Goal: Book appointment/travel/reservation

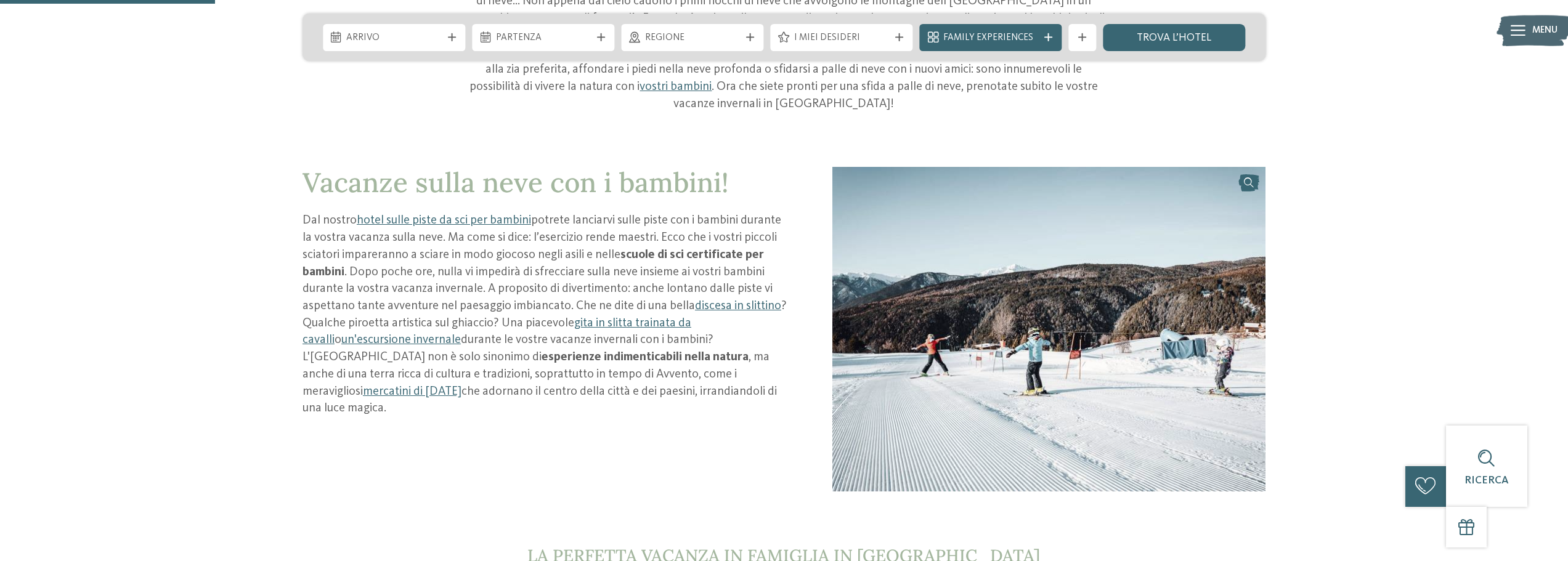
scroll to position [616, 0]
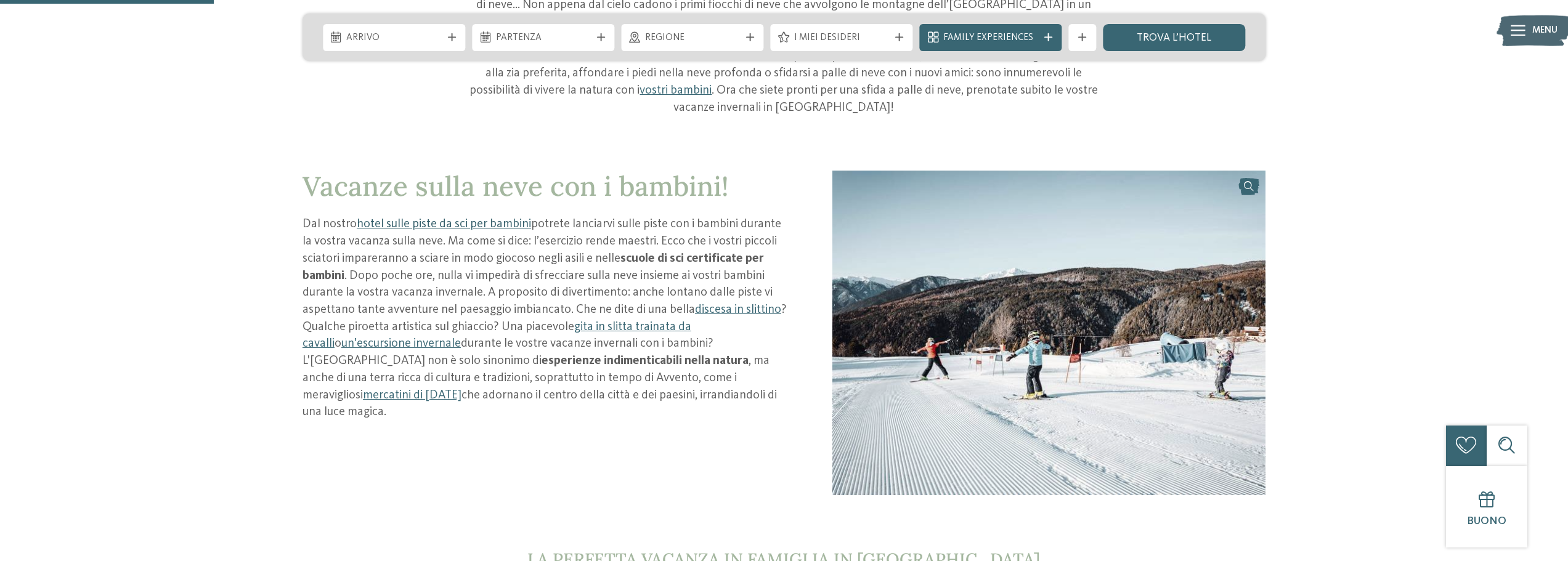
click at [428, 218] on link "hotel sulle piste da sci per bambini" at bounding box center [444, 224] width 174 height 12
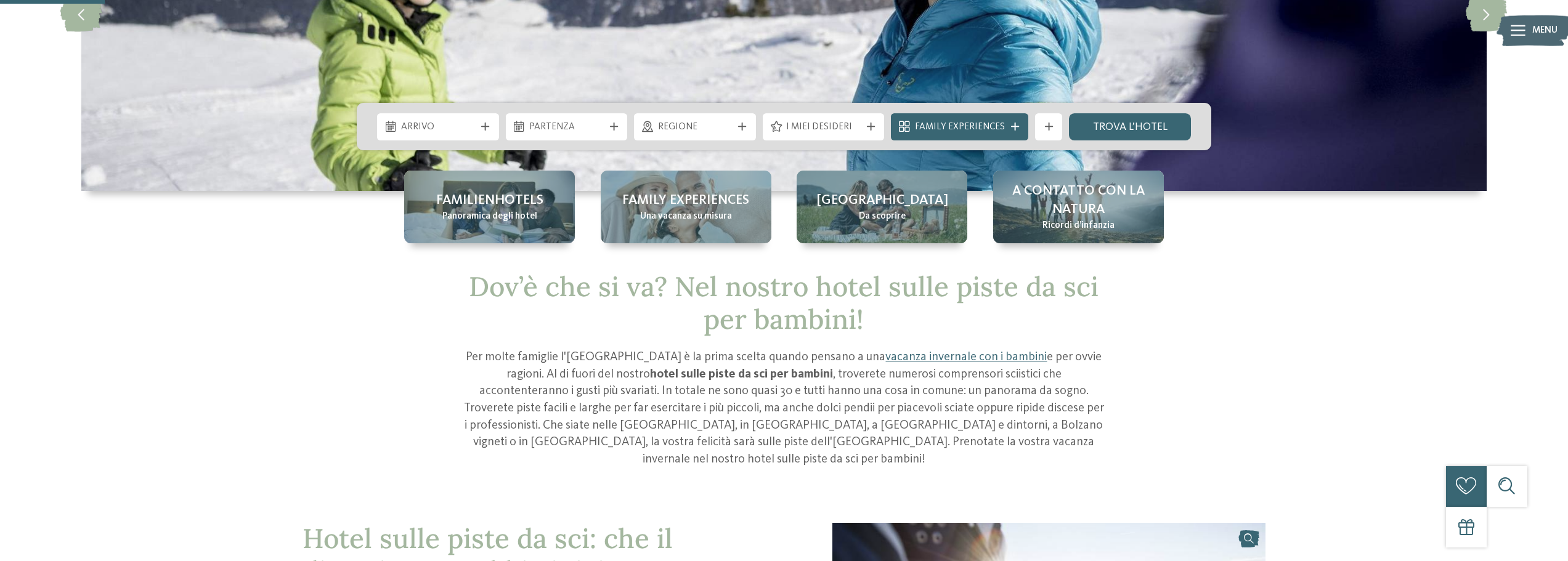
scroll to position [246, 0]
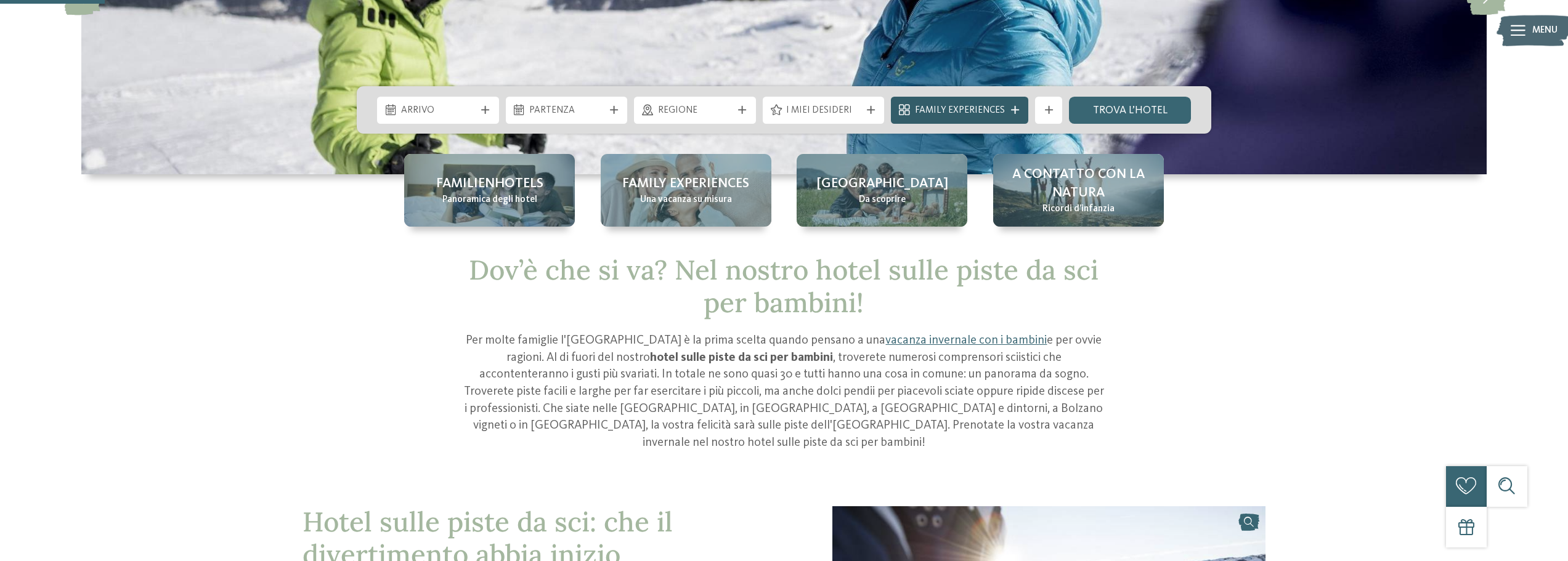
click at [974, 109] on span "Family Experiences" at bounding box center [959, 110] width 90 height 14
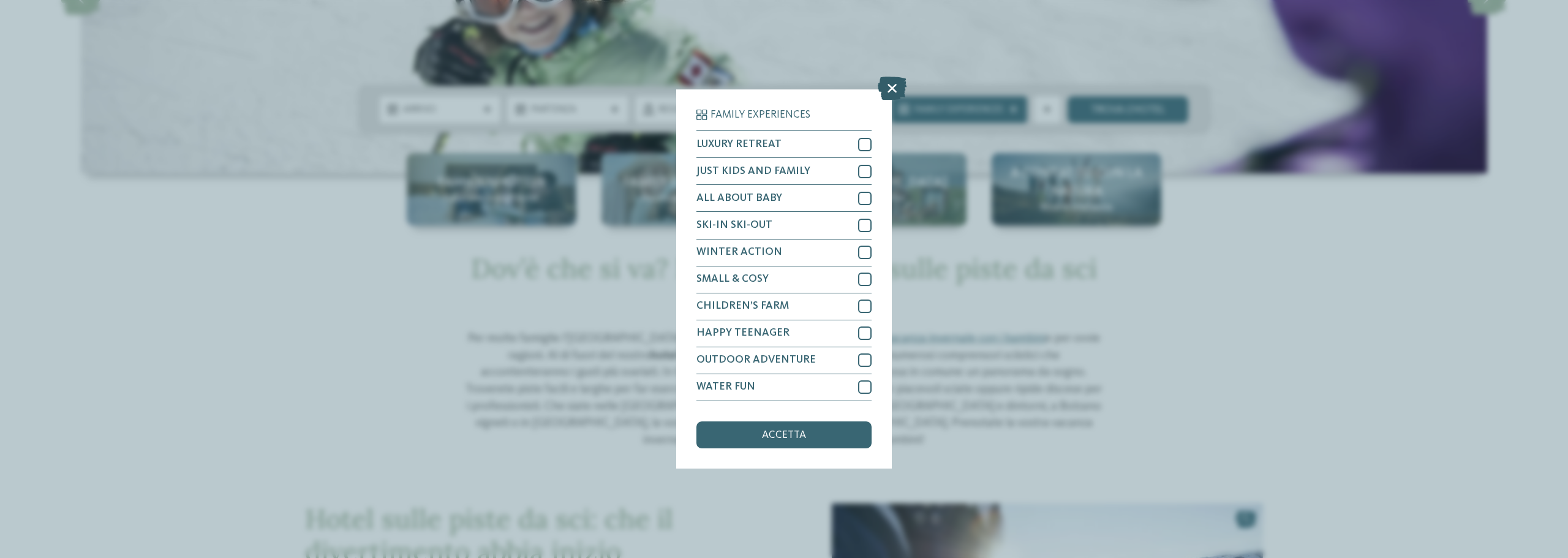
click at [890, 85] on icon at bounding box center [892, 89] width 29 height 23
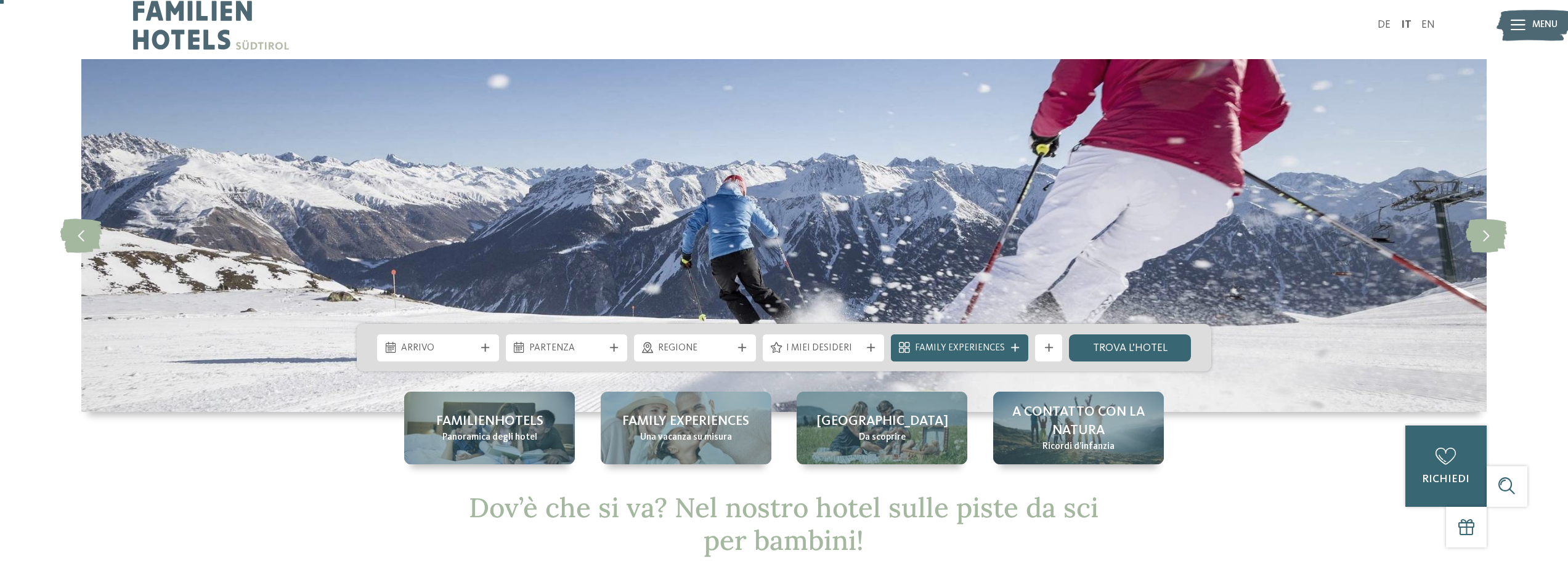
scroll to position [0, 0]
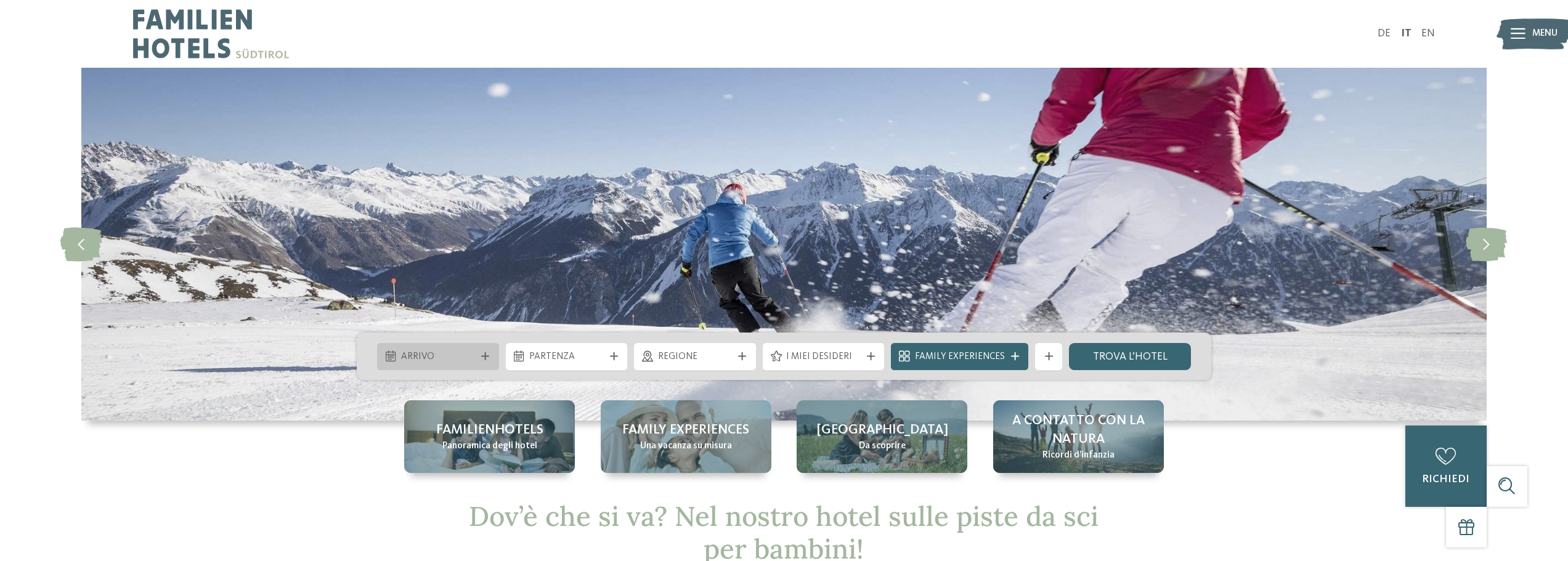
click at [434, 352] on span "Arrivo" at bounding box center [438, 357] width 75 height 14
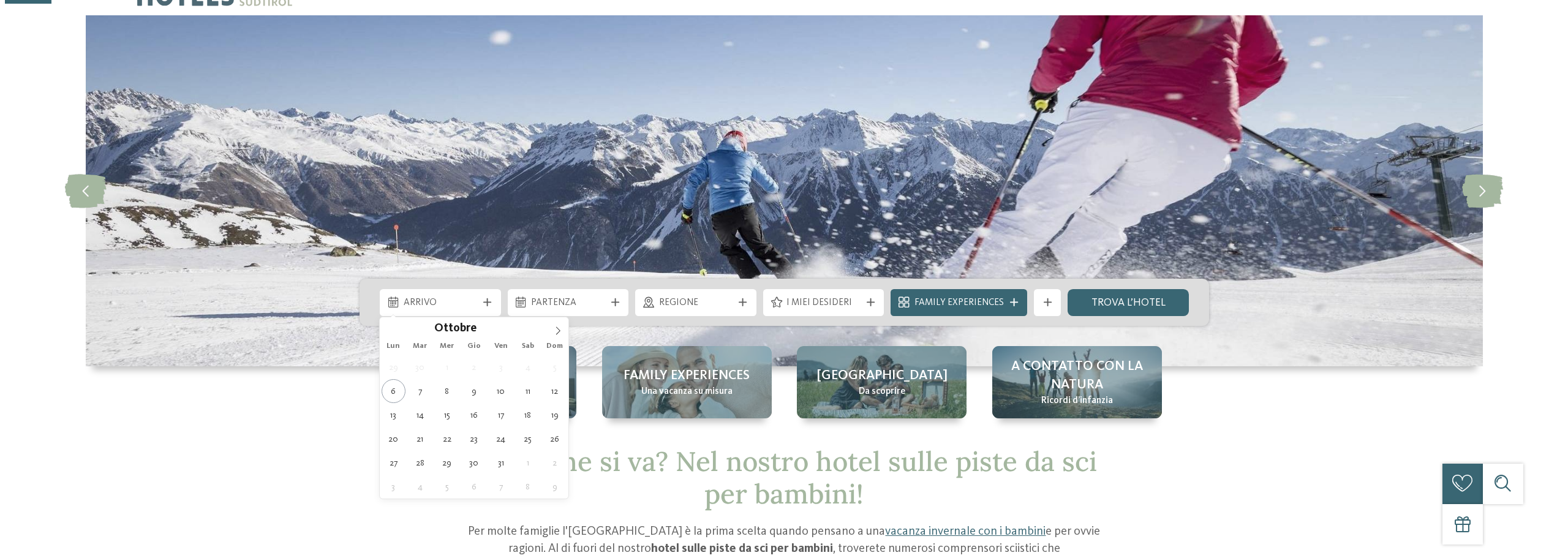
scroll to position [122, 0]
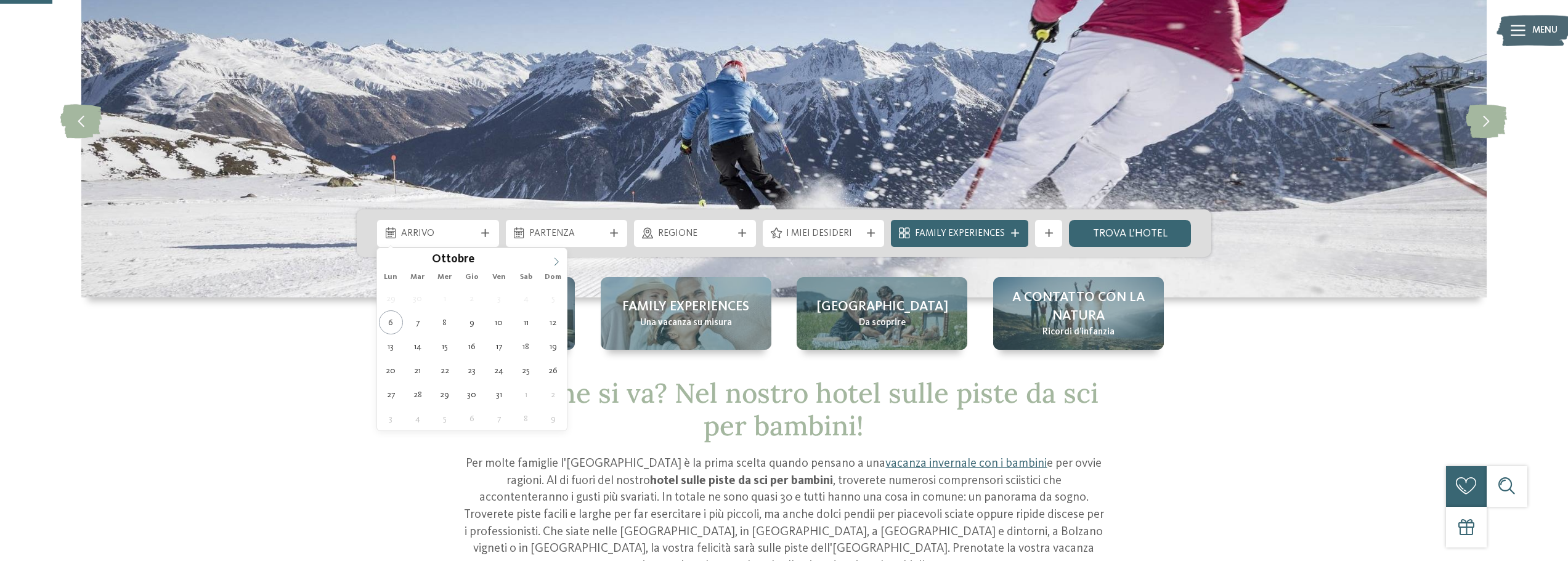
click at [553, 264] on icon at bounding box center [556, 262] width 9 height 8
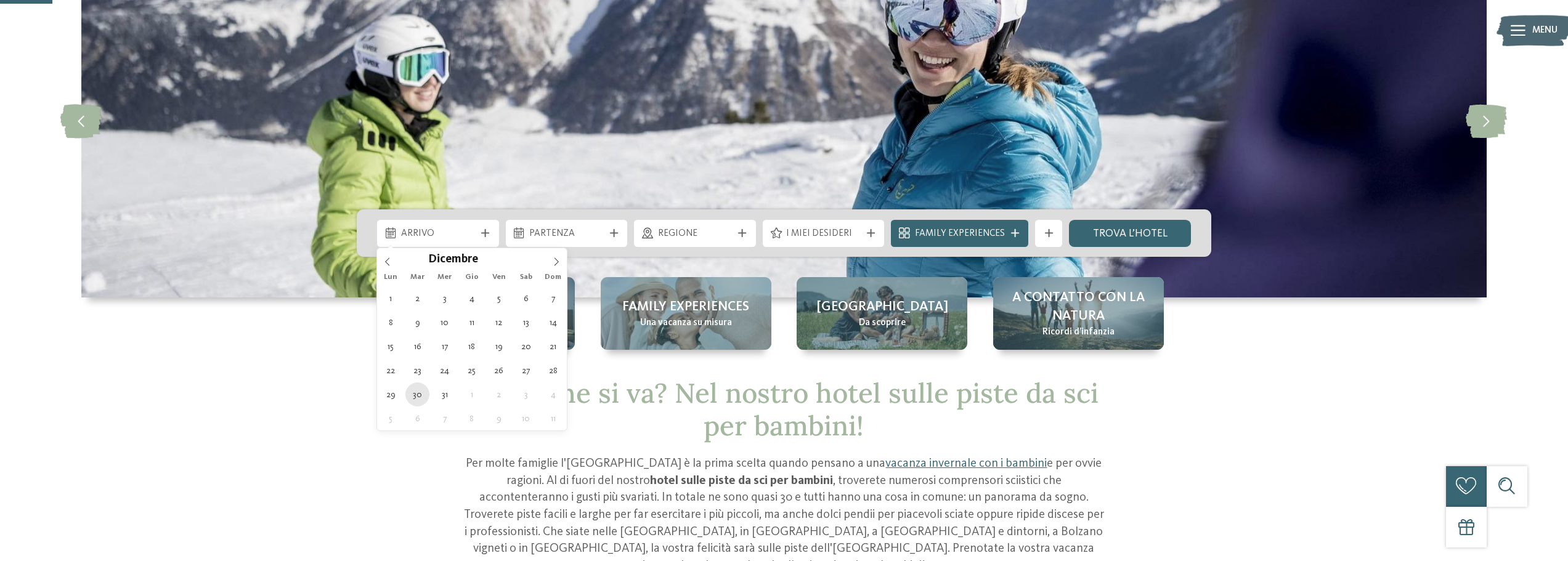
type div "30.12.2025"
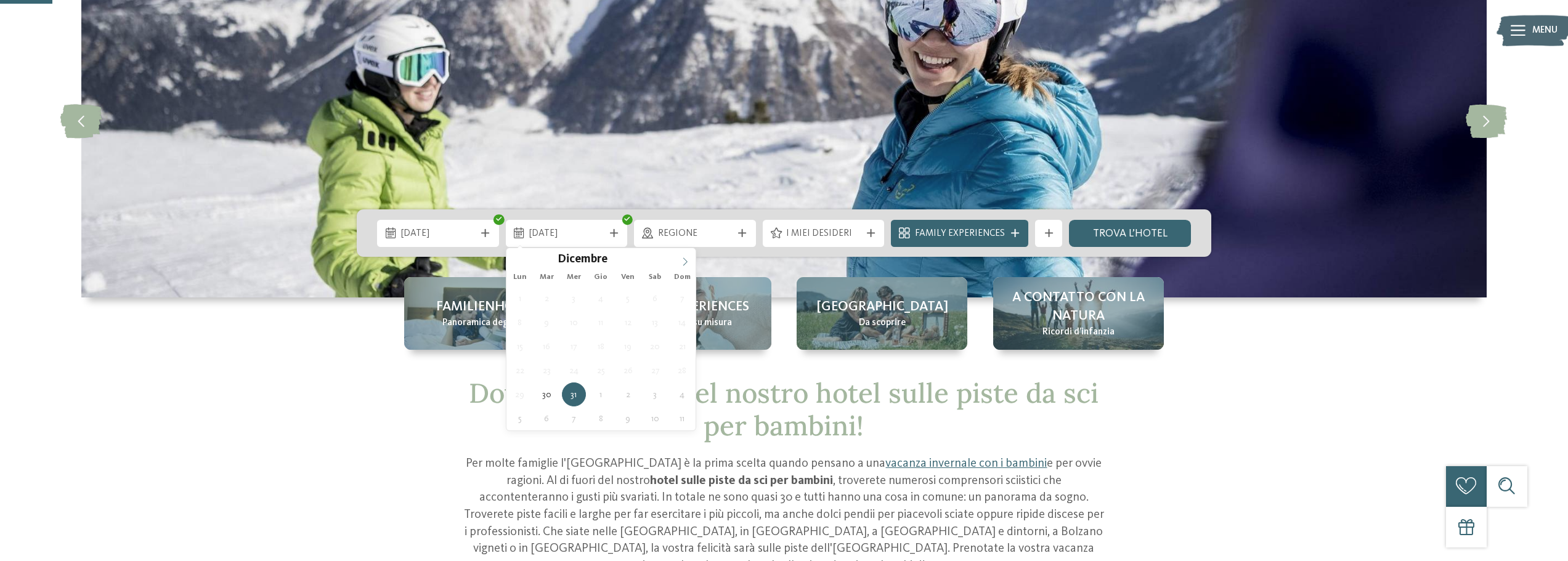
type input "****"
click at [682, 262] on icon at bounding box center [685, 262] width 9 height 8
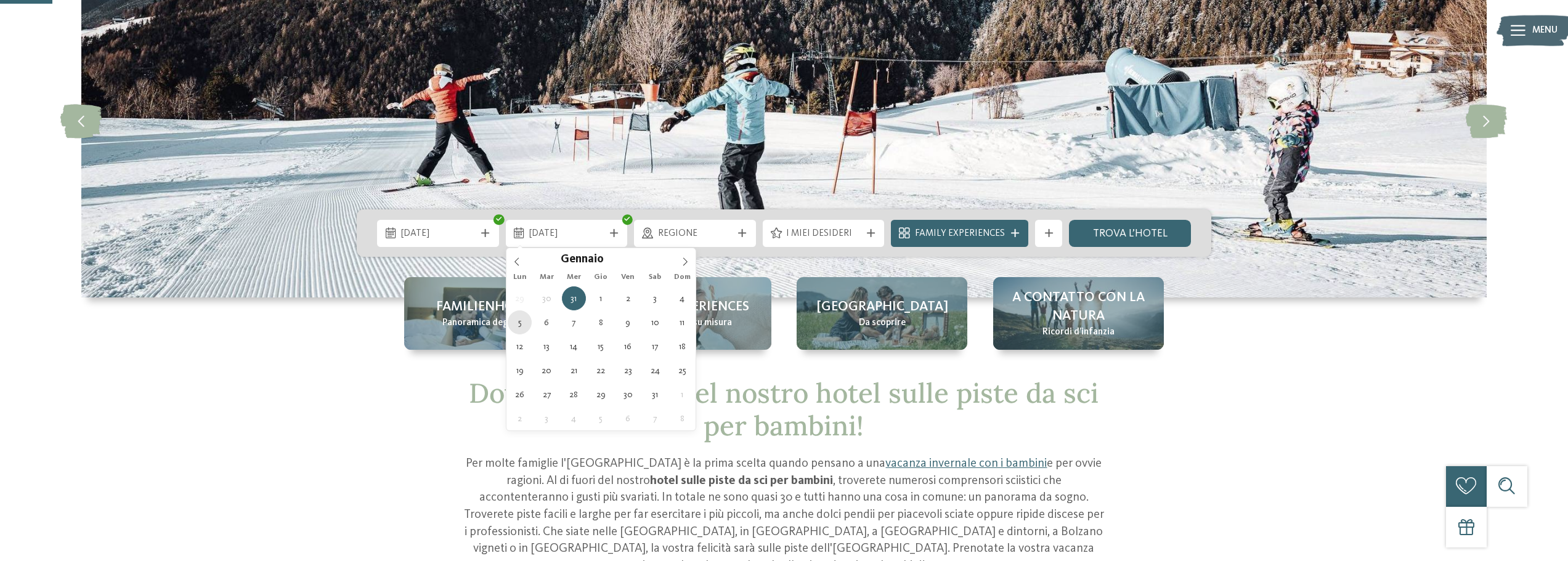
type div "05.01.2026"
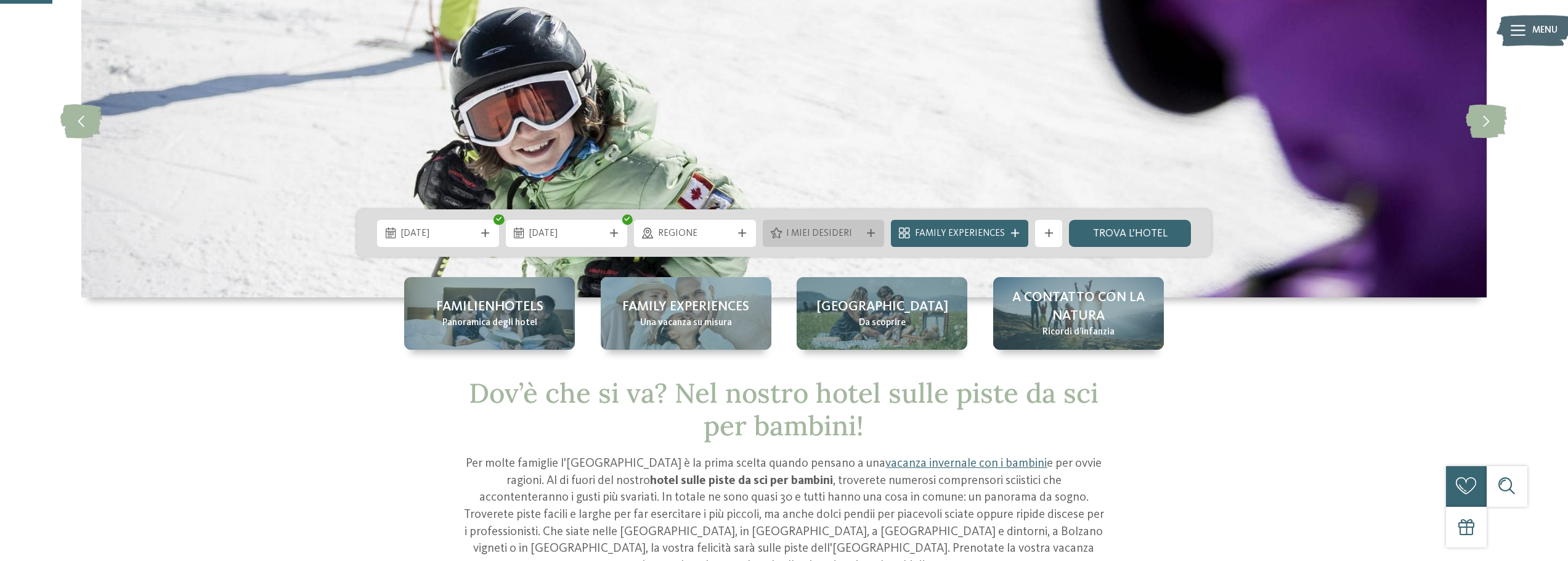
click at [820, 238] on span "I miei desideri" at bounding box center [824, 233] width 75 height 14
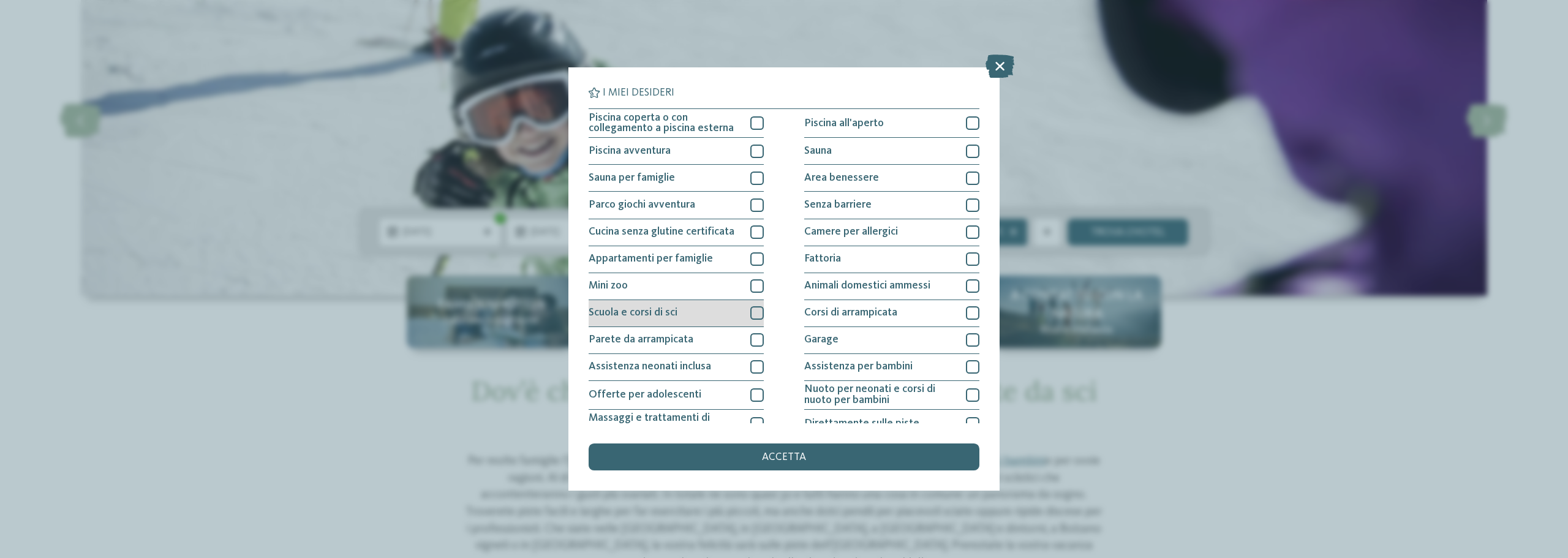
click at [754, 314] on div at bounding box center [757, 313] width 14 height 14
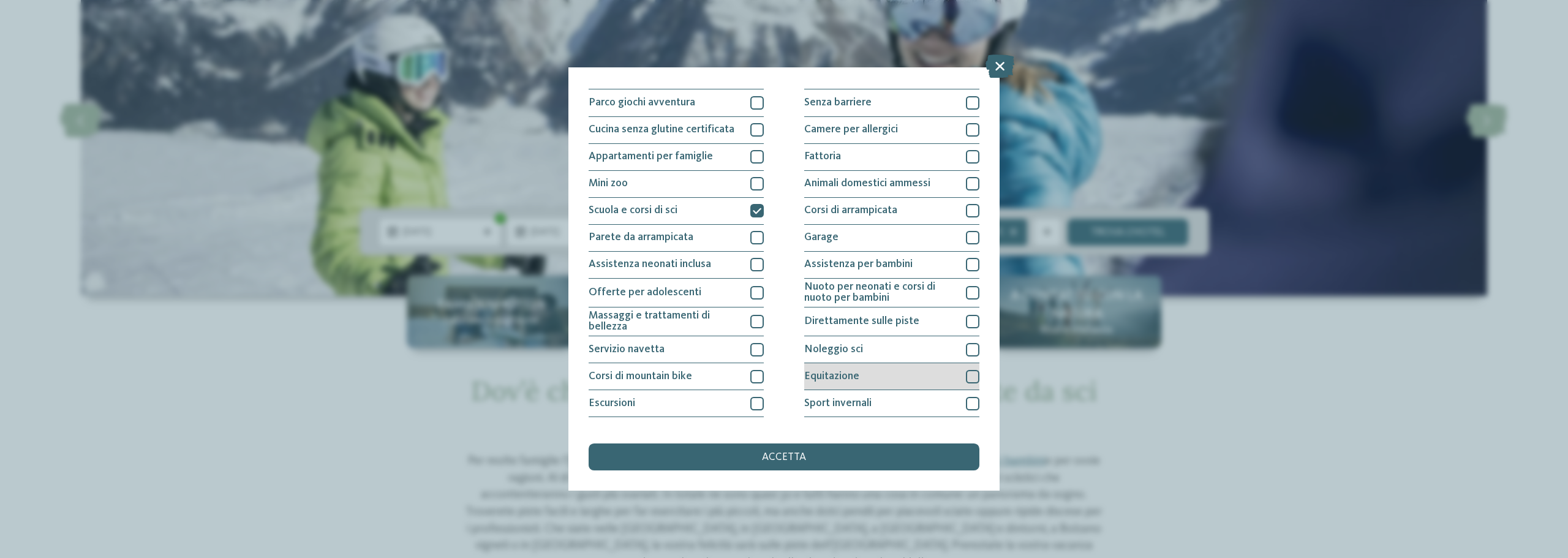
scroll to position [89, 0]
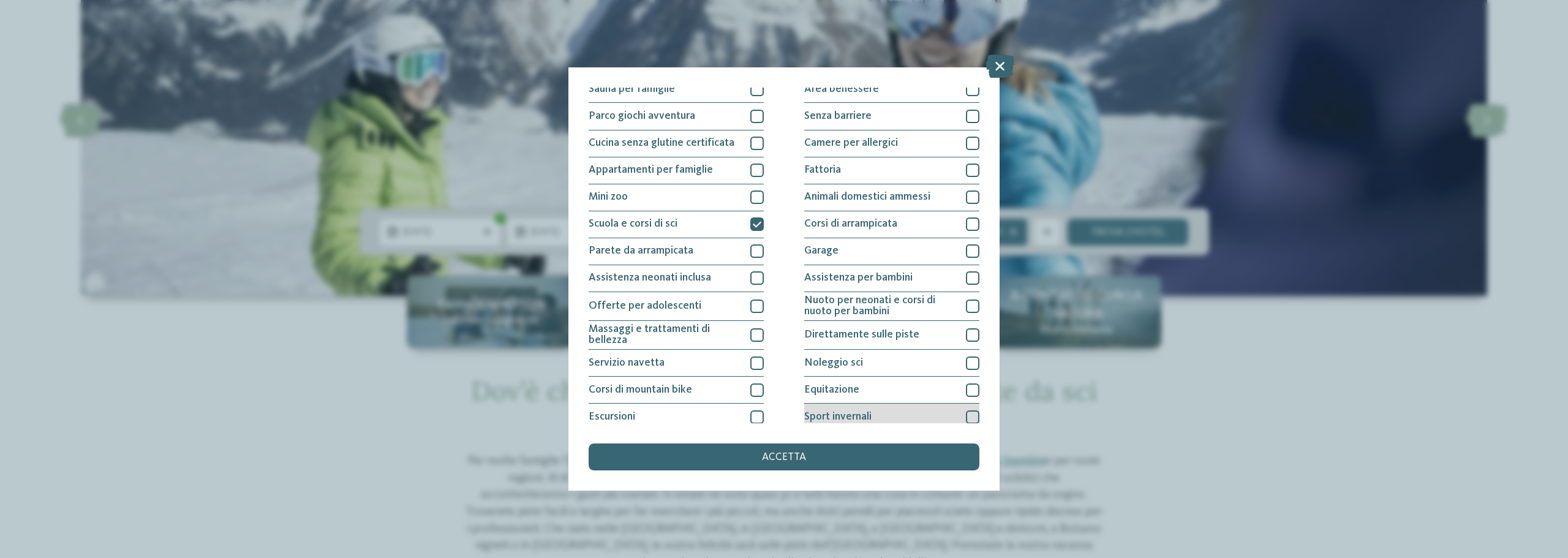
click at [966, 414] on div at bounding box center [972, 417] width 14 height 14
click at [966, 363] on div at bounding box center [972, 363] width 14 height 14
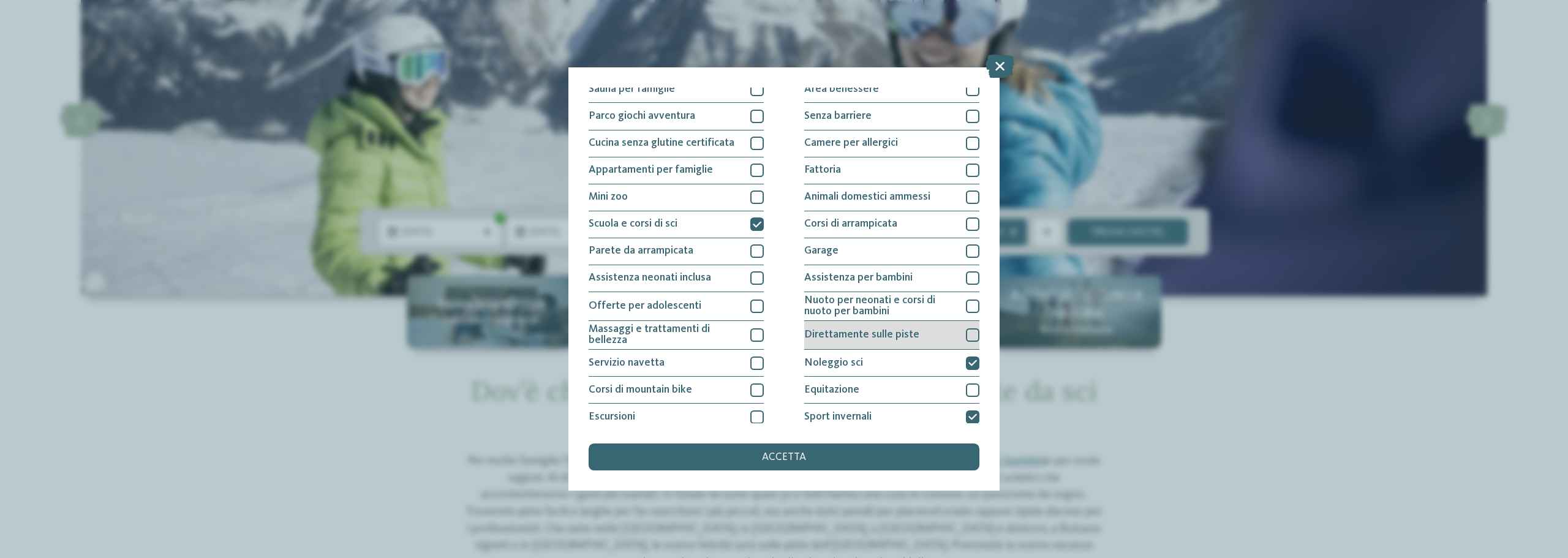
click at [966, 336] on div at bounding box center [972, 335] width 14 height 14
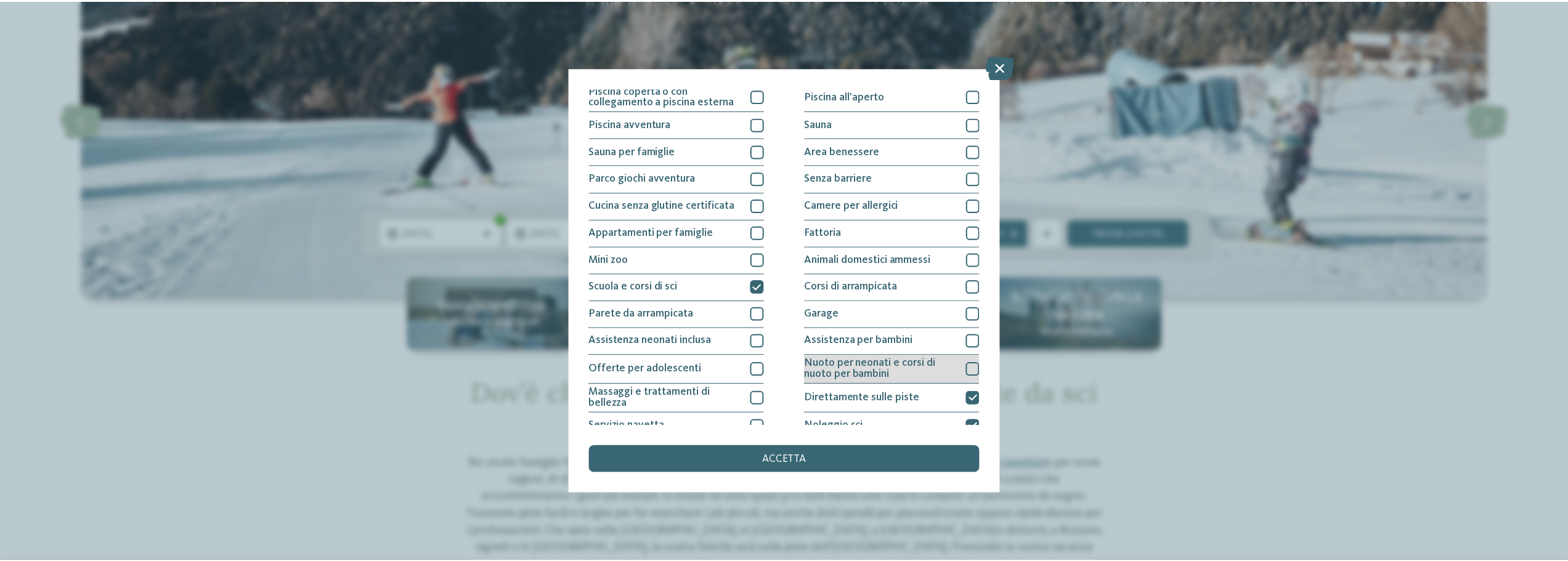
scroll to position [0, 0]
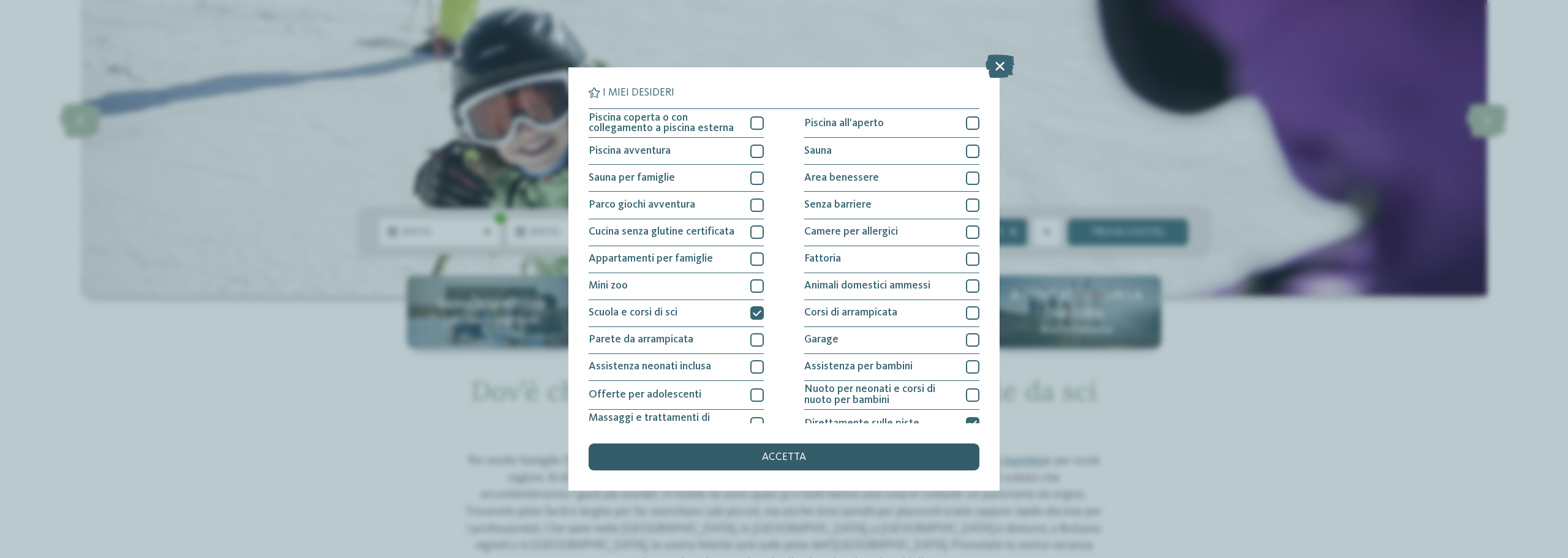
click at [784, 467] on div "accetta" at bounding box center [784, 457] width 391 height 27
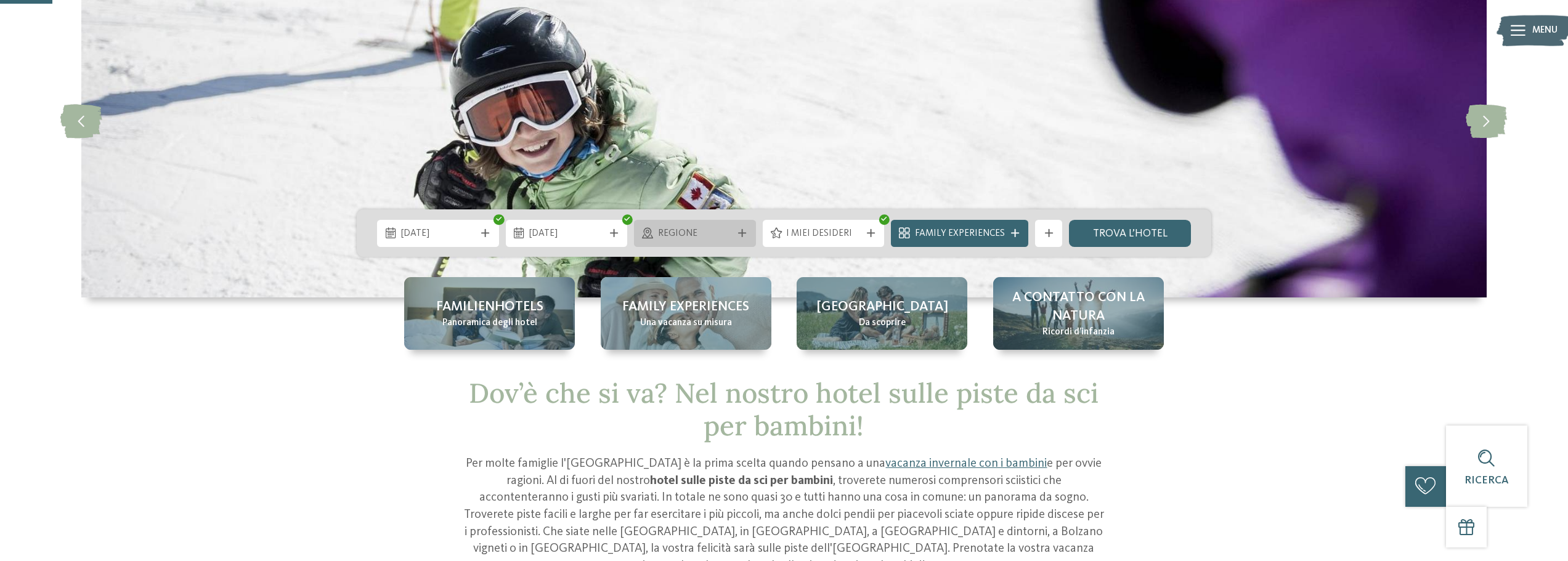
click at [721, 234] on span "Regione" at bounding box center [695, 233] width 75 height 14
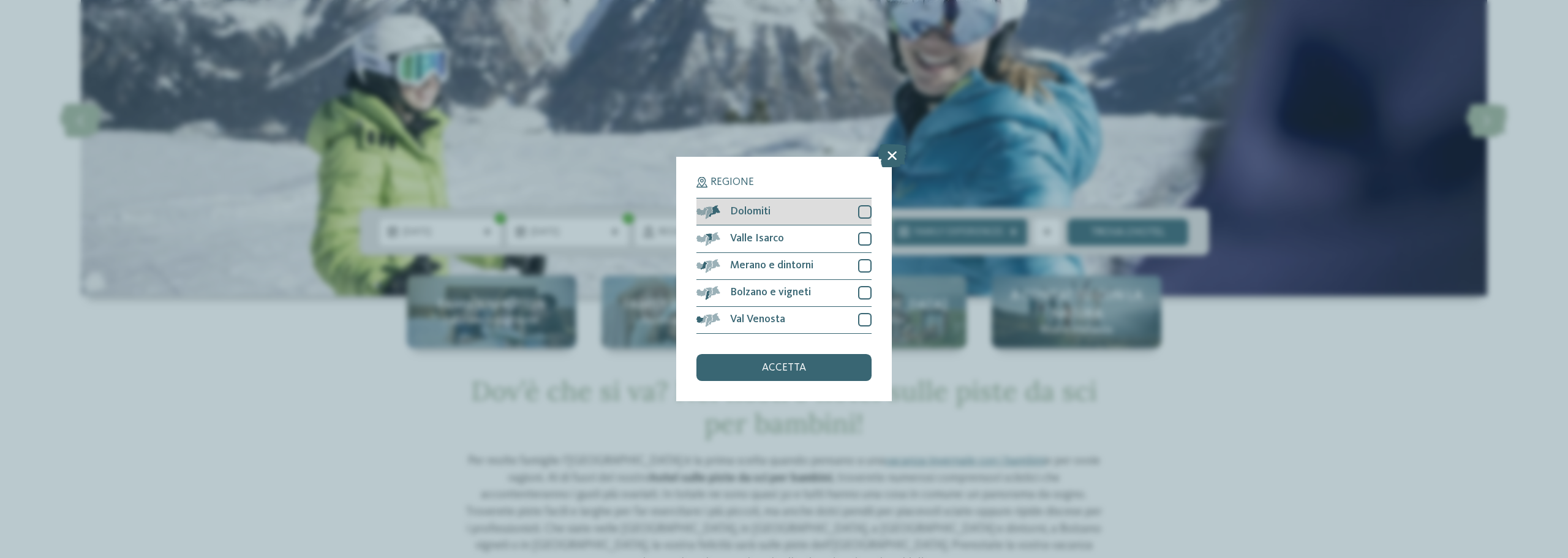
click at [870, 208] on div at bounding box center [864, 211] width 14 height 14
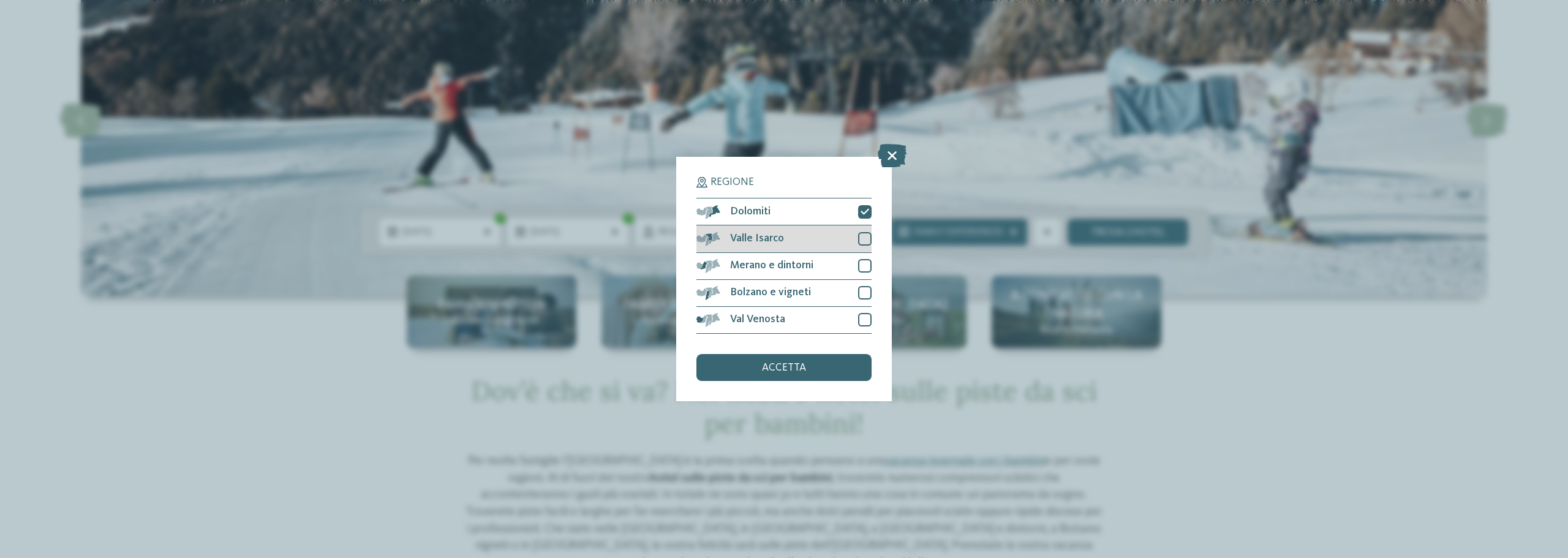
click at [866, 242] on div at bounding box center [864, 239] width 14 height 14
click at [820, 380] on div "accetta" at bounding box center [784, 367] width 175 height 27
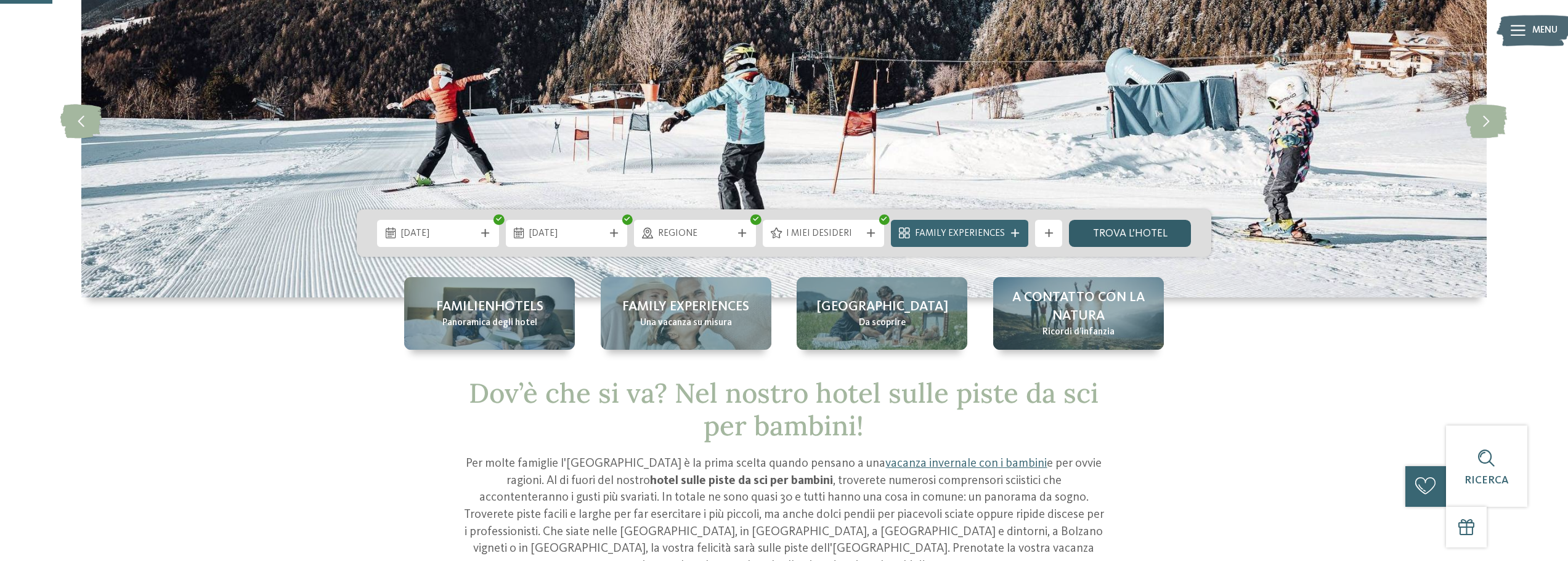
click at [1130, 241] on link "trova l’hotel" at bounding box center [1130, 233] width 122 height 27
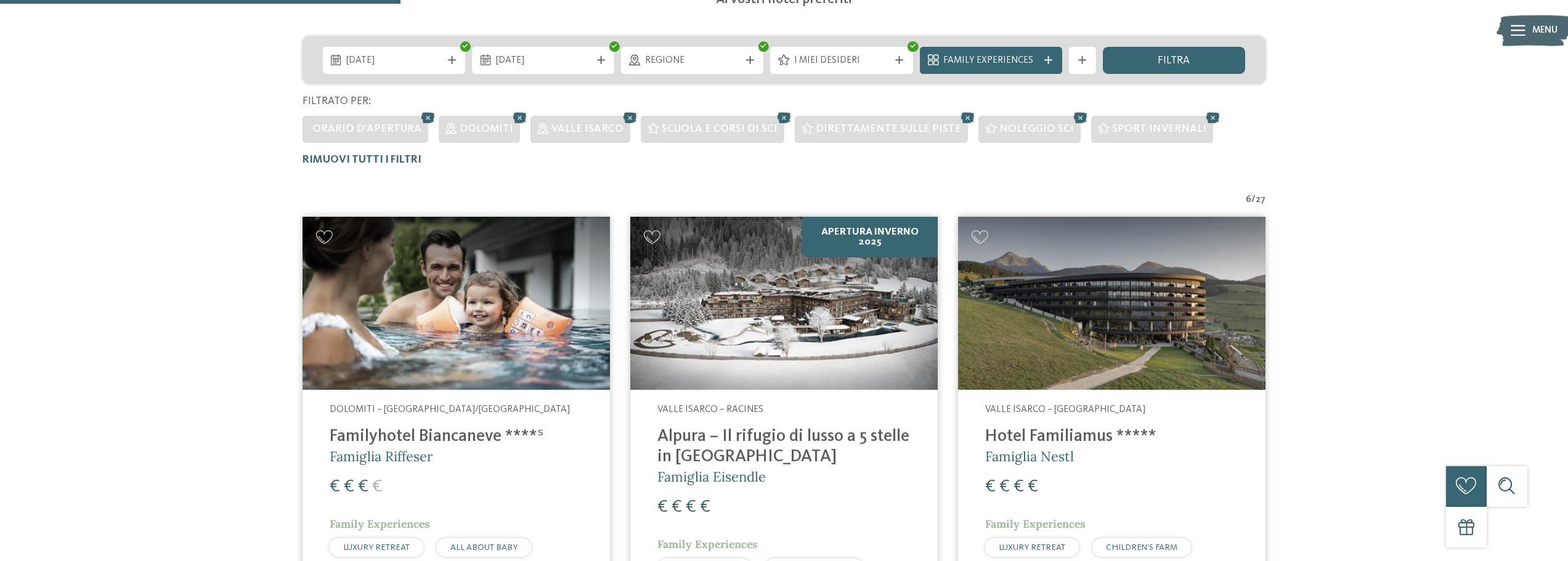
scroll to position [451, 0]
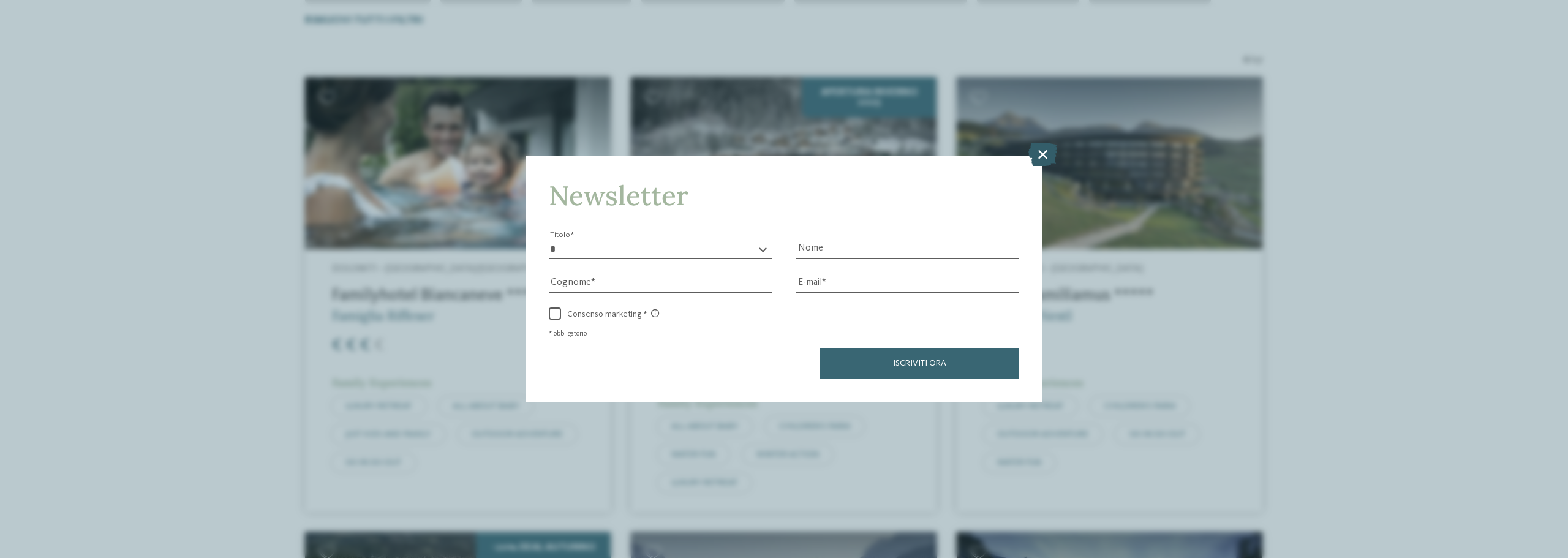
click at [1044, 155] on icon at bounding box center [1043, 154] width 29 height 23
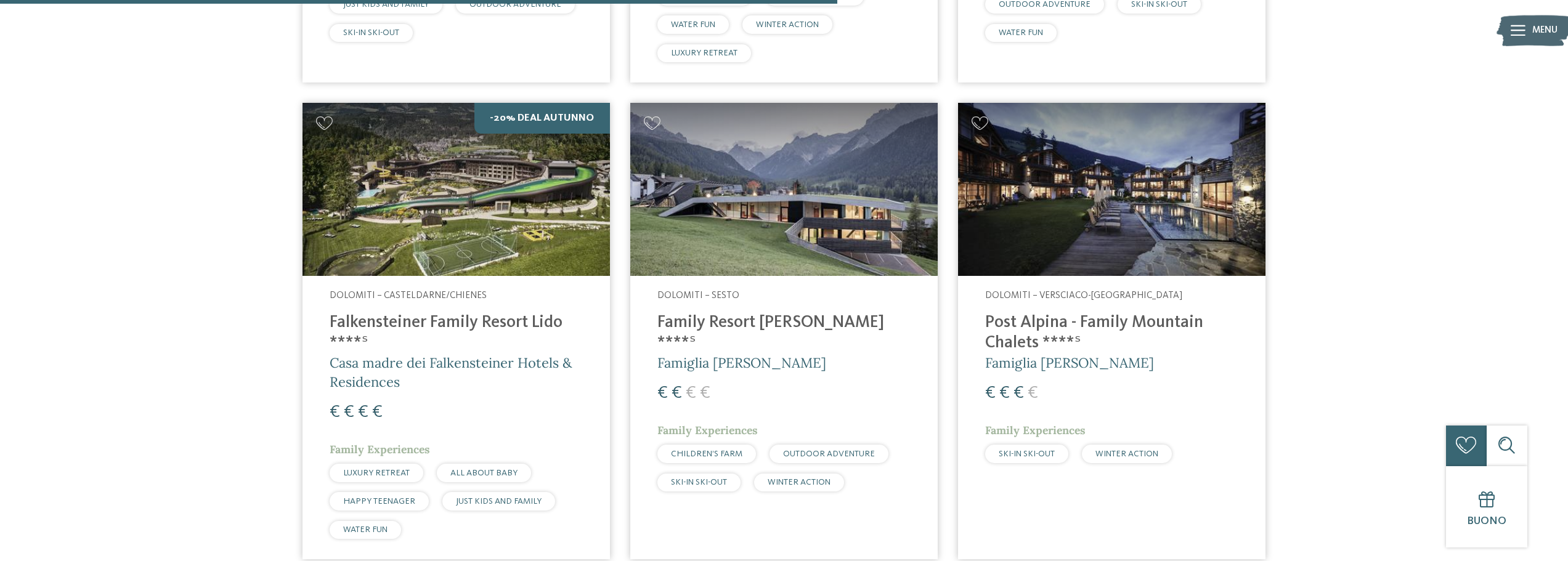
scroll to position [882, 0]
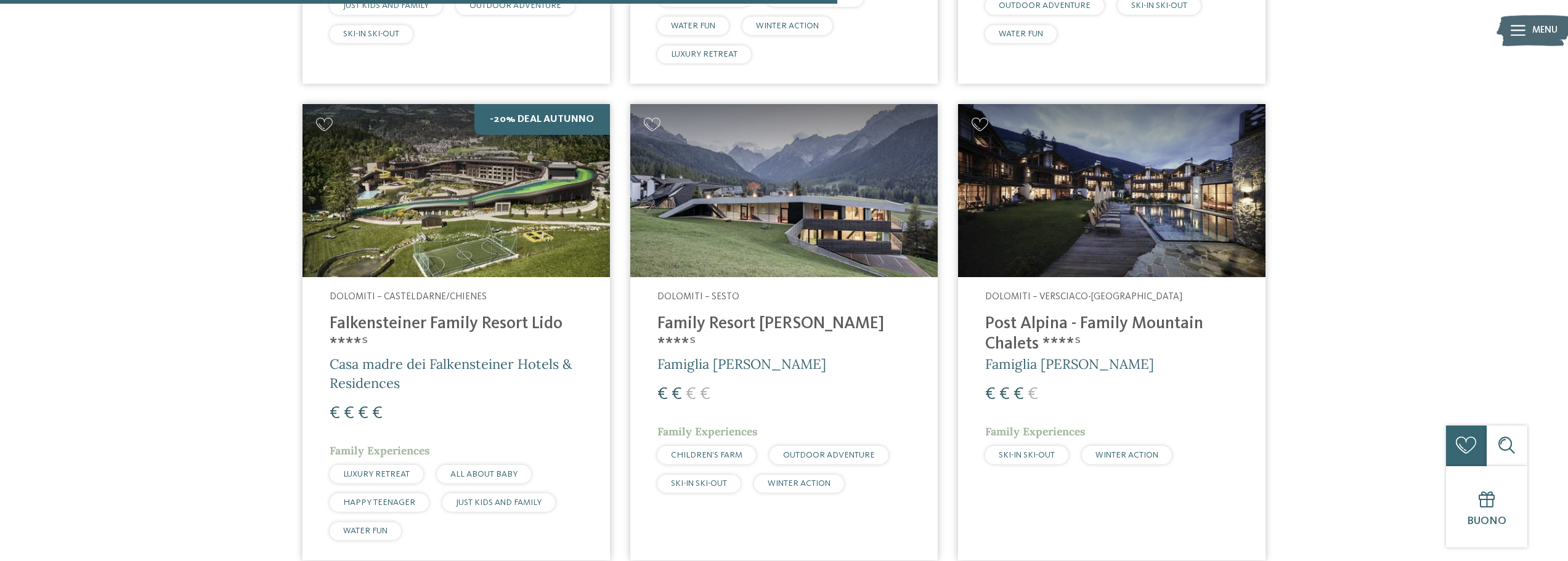
click at [733, 355] on span "Famiglia [PERSON_NAME]" at bounding box center [742, 364] width 169 height 17
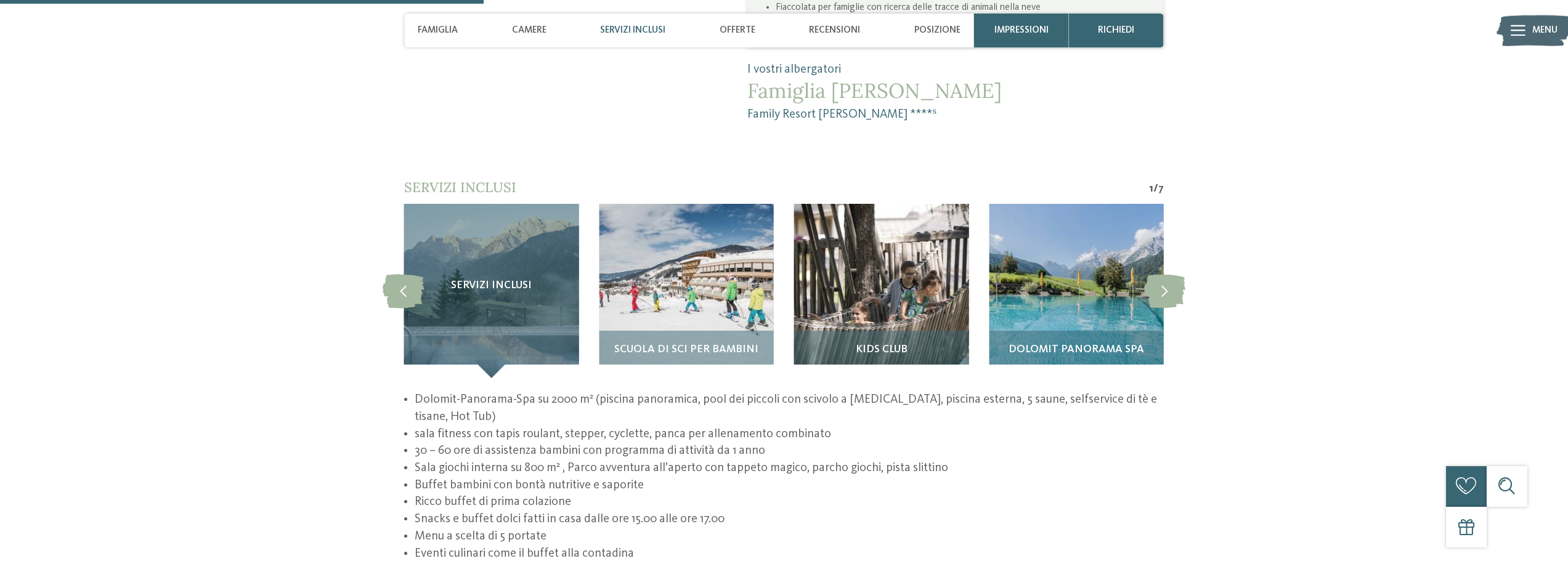
scroll to position [1293, 0]
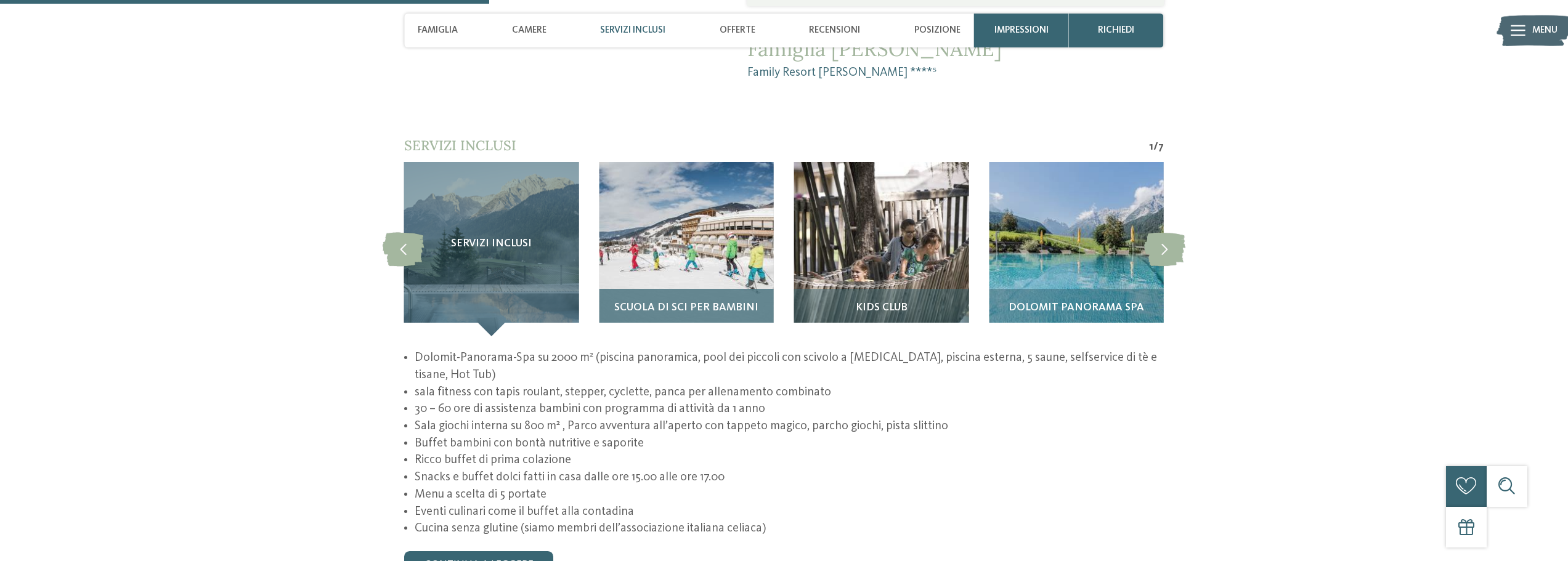
click at [679, 206] on img at bounding box center [686, 249] width 174 height 174
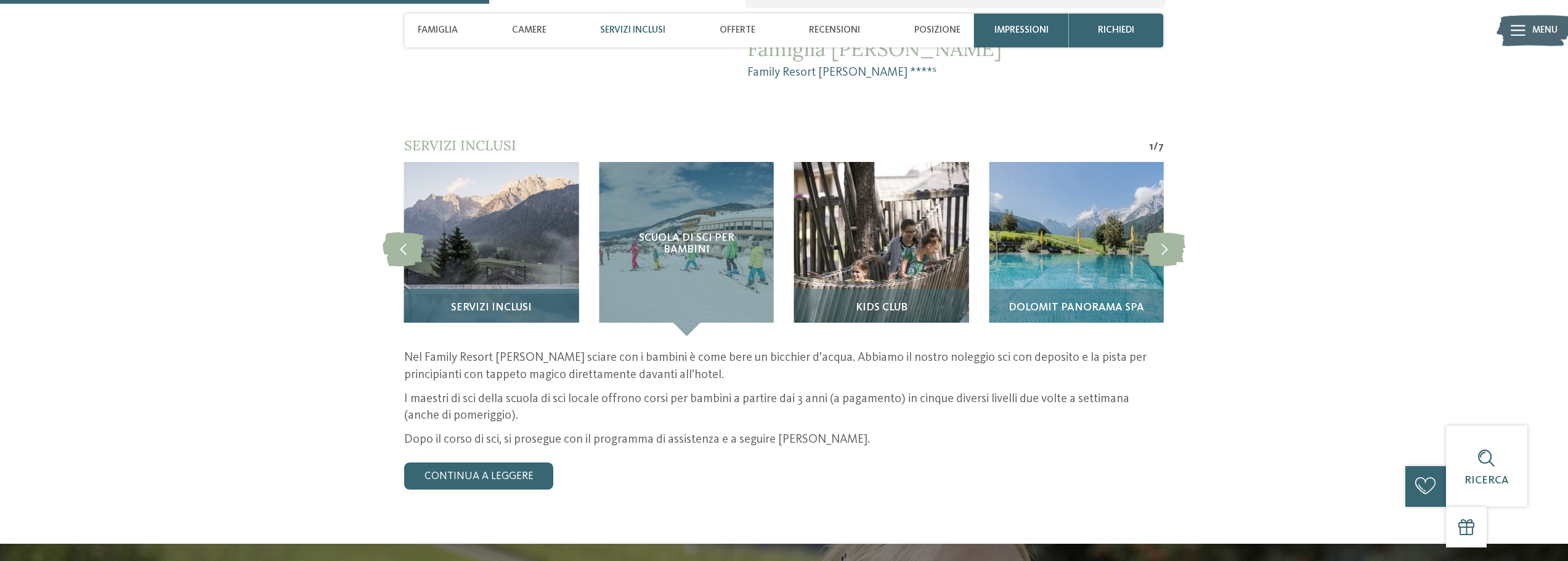
click at [521, 178] on img at bounding box center [491, 249] width 174 height 174
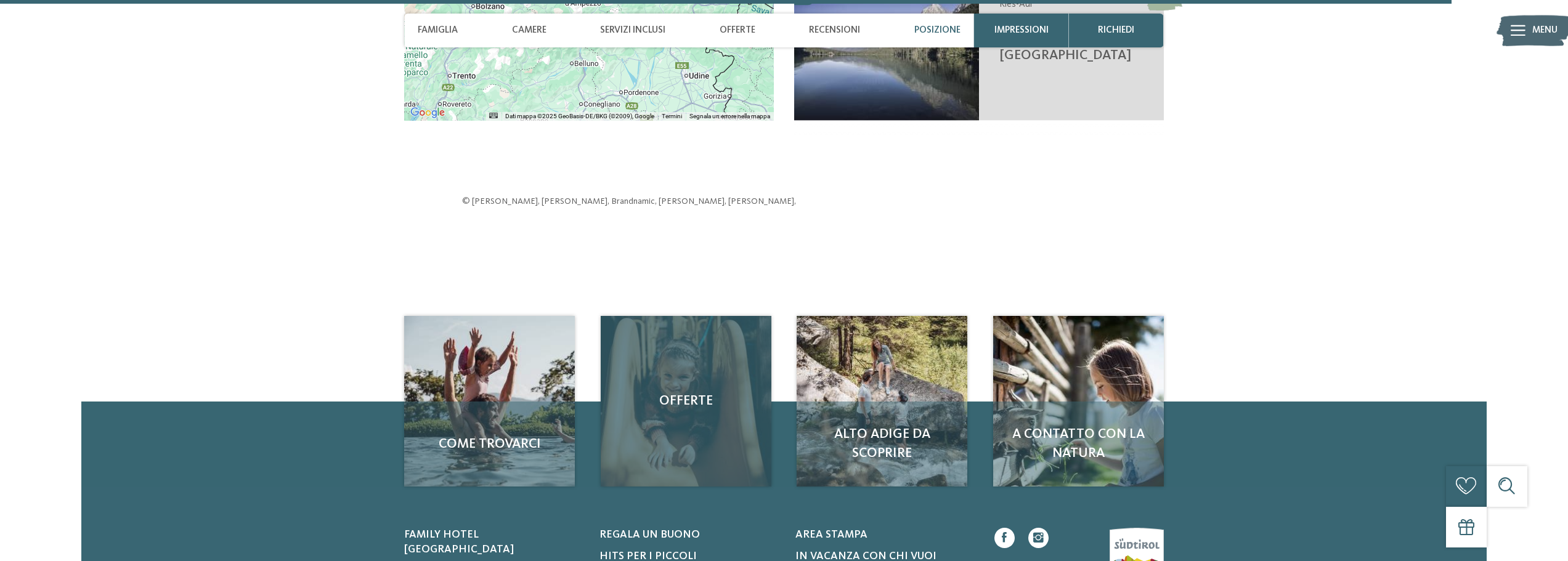
scroll to position [3839, 0]
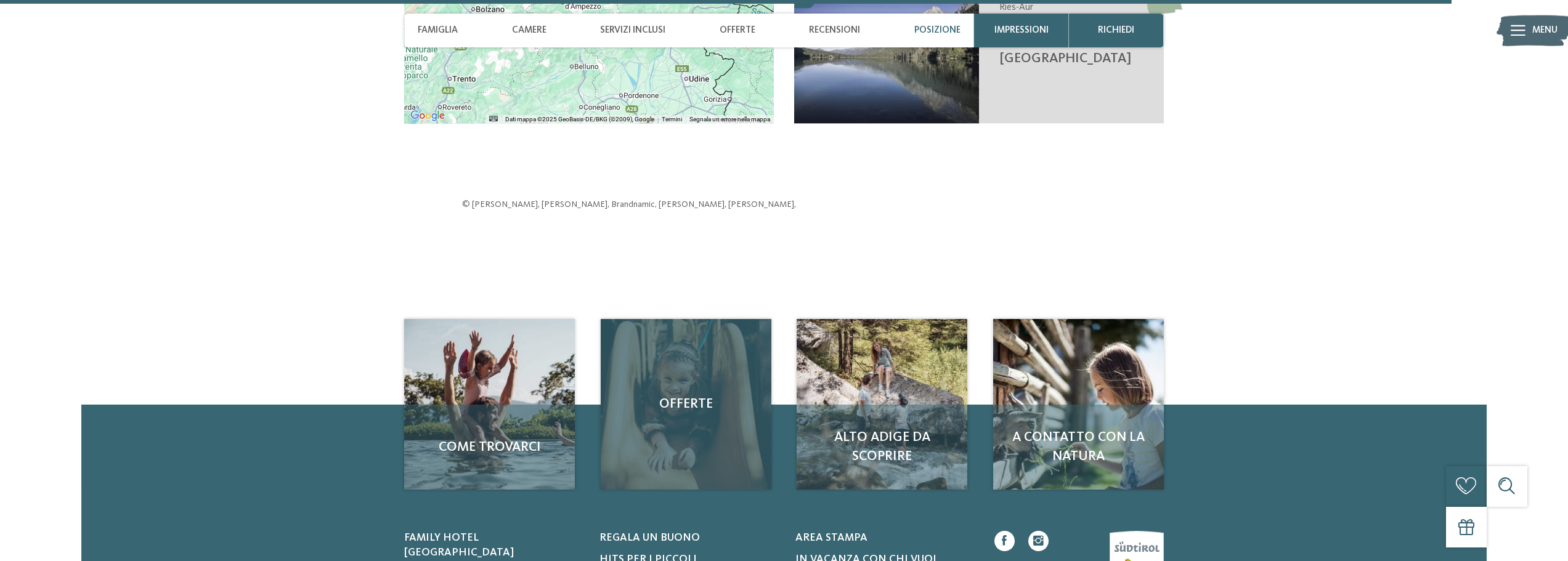
click at [697, 384] on div "Offerte" at bounding box center [686, 404] width 171 height 171
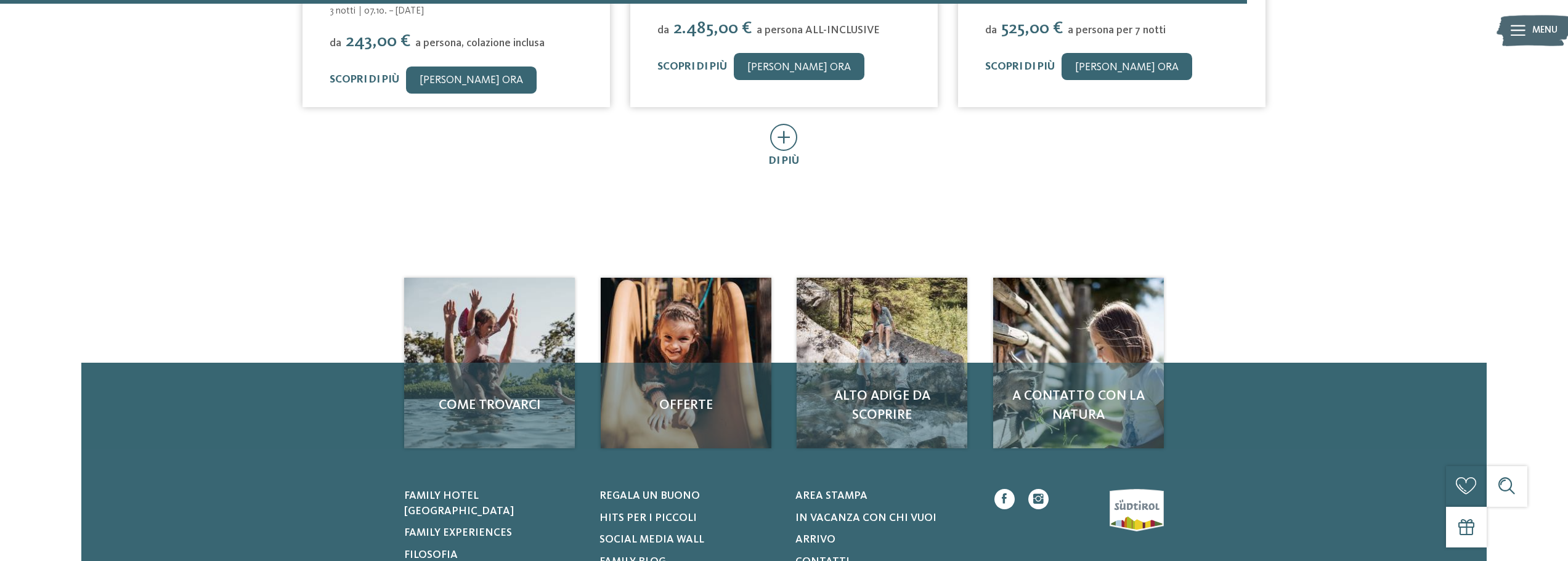
scroll to position [985, 0]
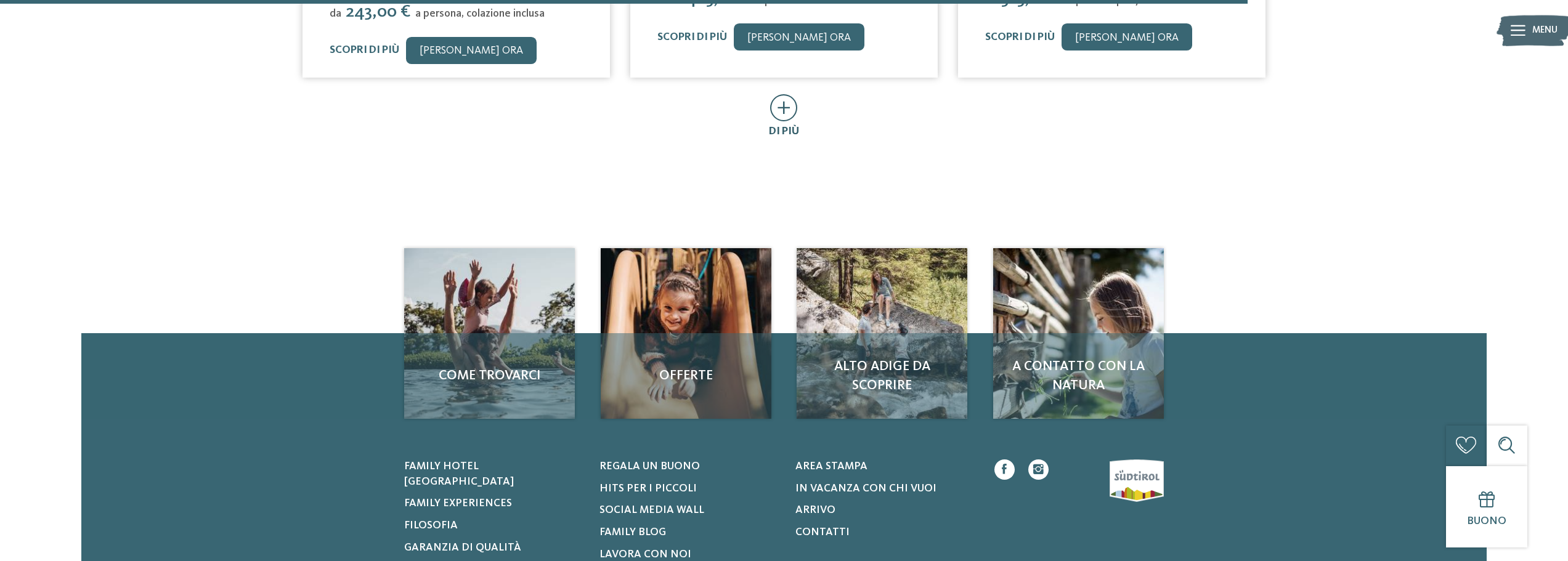
click at [779, 94] on icon at bounding box center [784, 107] width 27 height 27
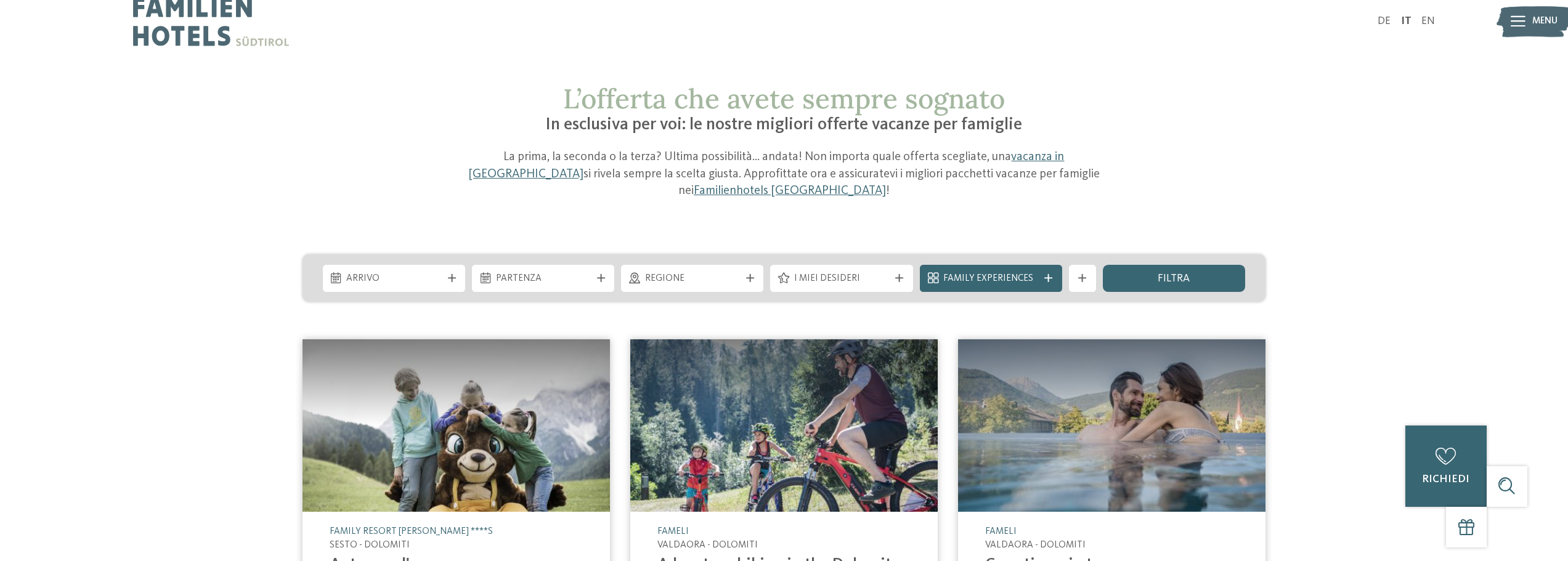
scroll to position [0, 0]
